Goal: Task Accomplishment & Management: Complete application form

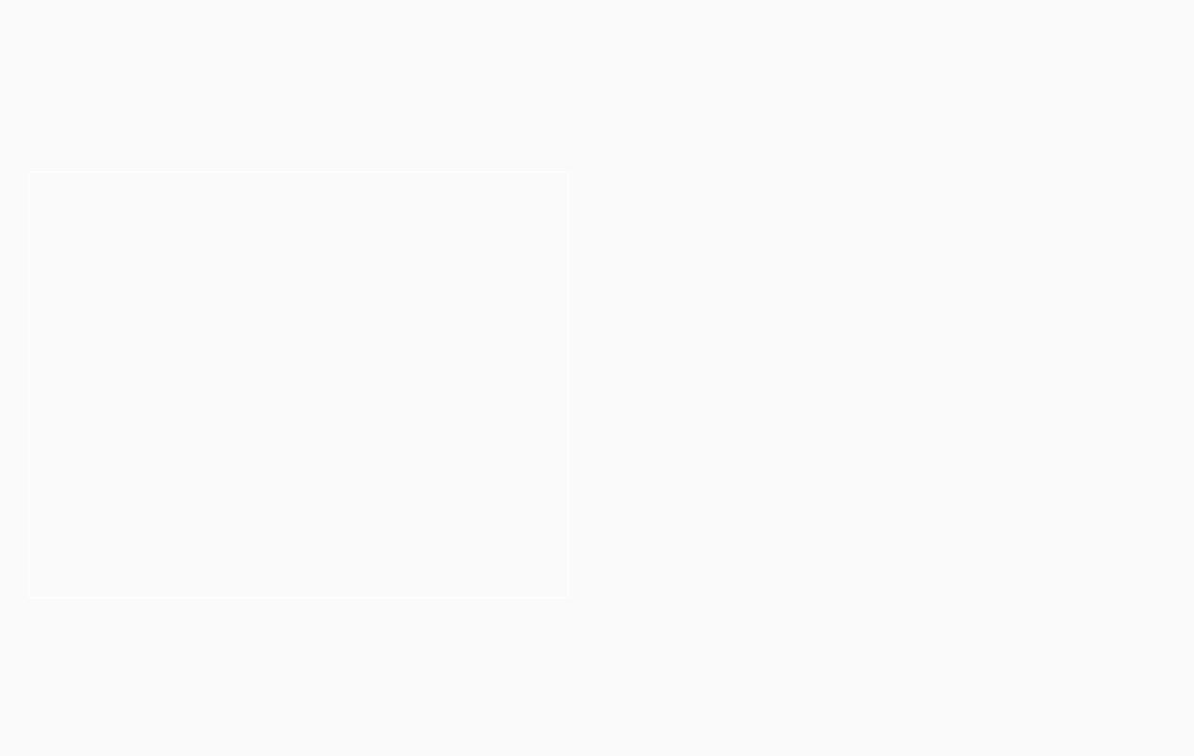
click at [1063, 672] on header "Programs & Courses" at bounding box center [598, 671] width 1018 height 89
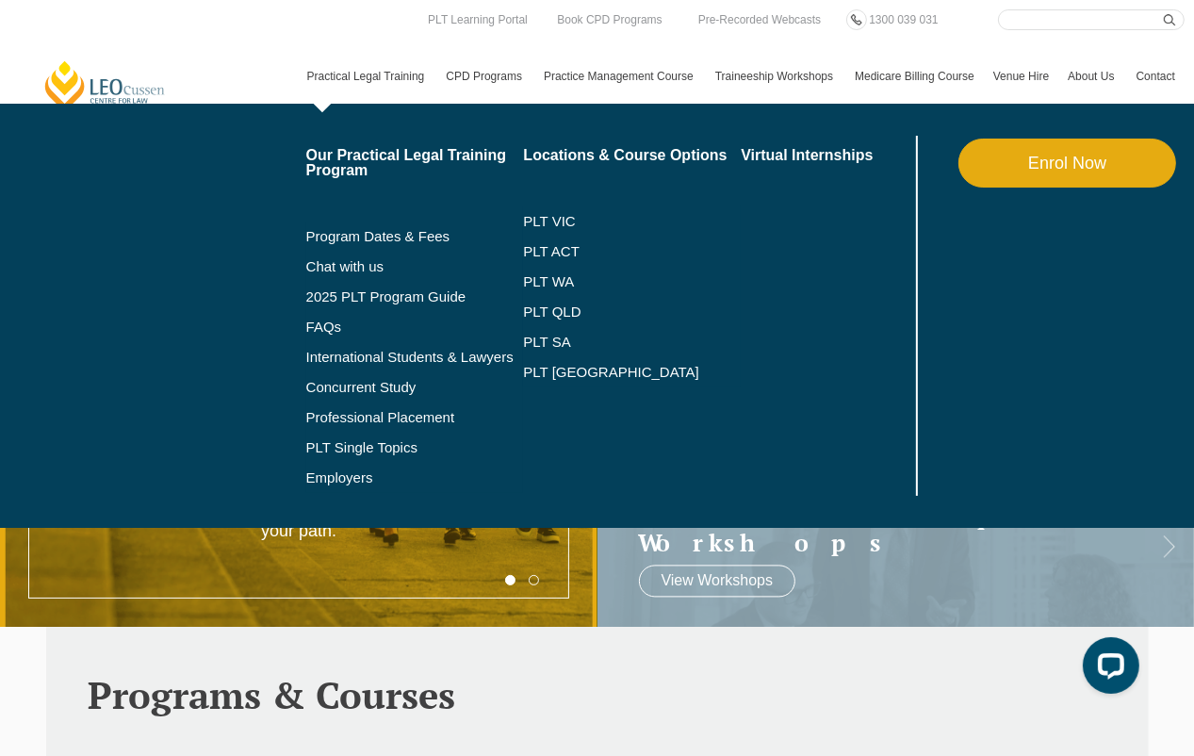
click at [388, 78] on link "Practical Legal Training" at bounding box center [367, 76] width 139 height 55
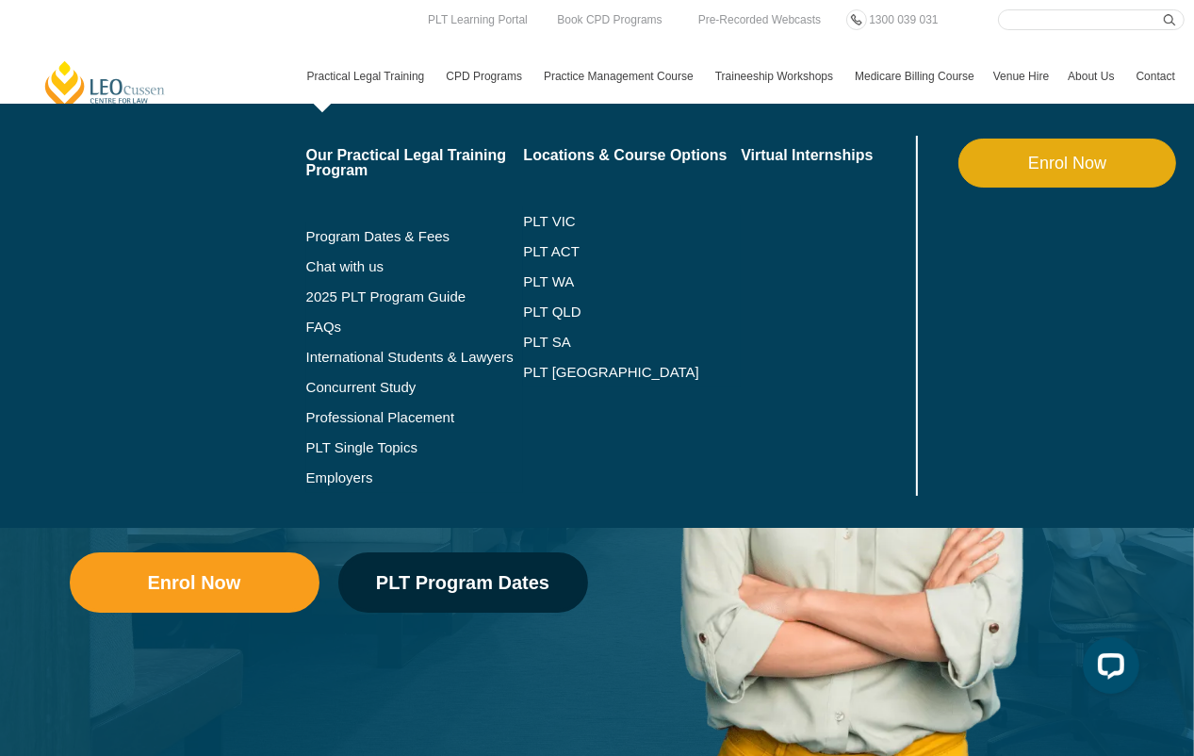
scroll to position [94, 0]
